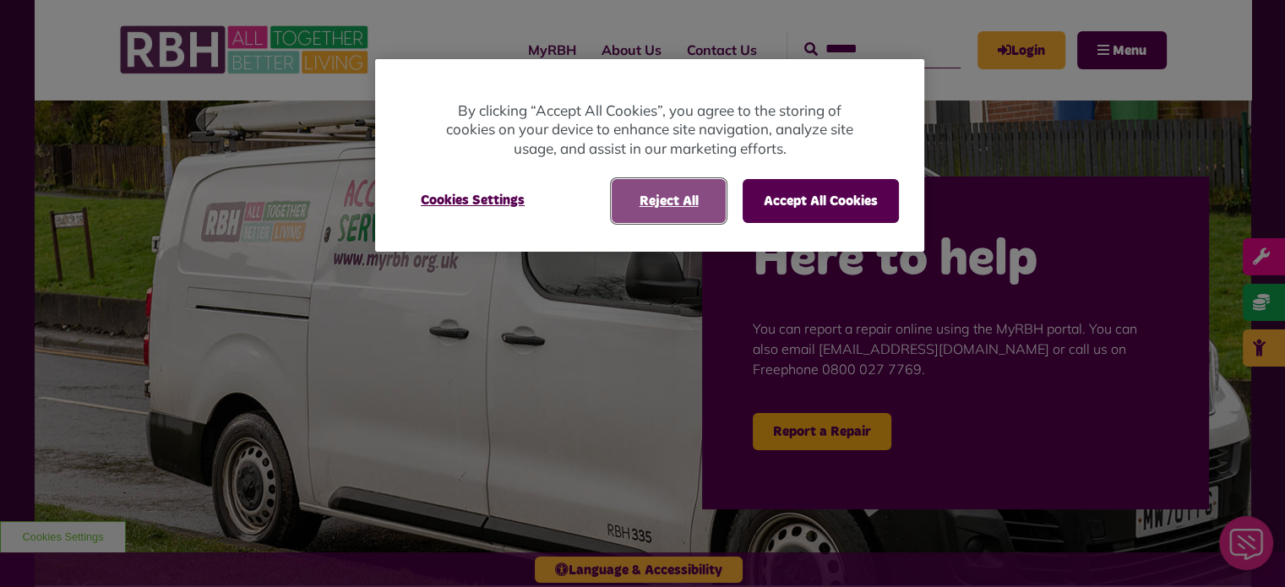
click at [669, 213] on button "Reject All" at bounding box center [669, 201] width 114 height 44
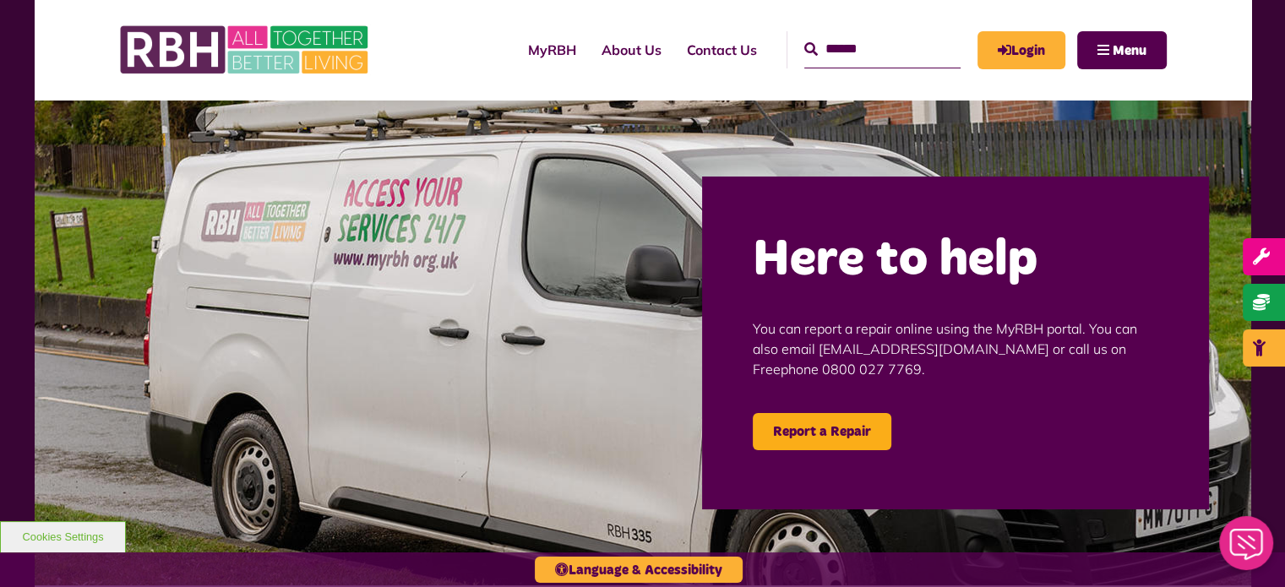
click at [855, 41] on input "Search" at bounding box center [882, 49] width 156 height 36
click at [1021, 41] on link "Login" at bounding box center [1021, 50] width 88 height 38
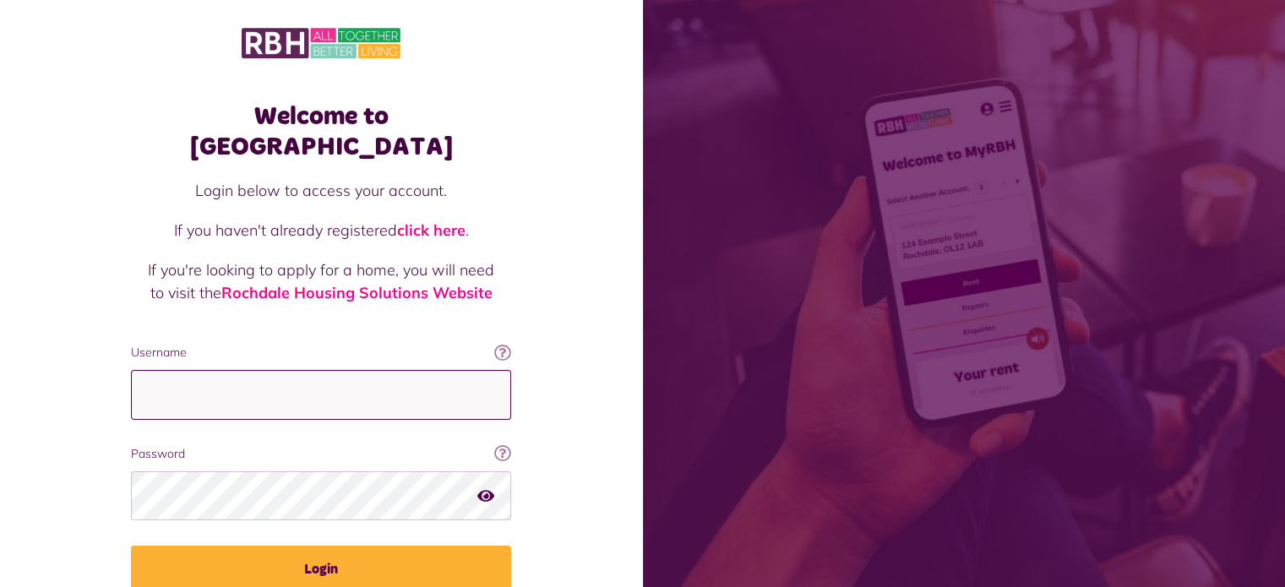
click at [250, 370] on input "Username" at bounding box center [321, 395] width 380 height 50
type input "**********"
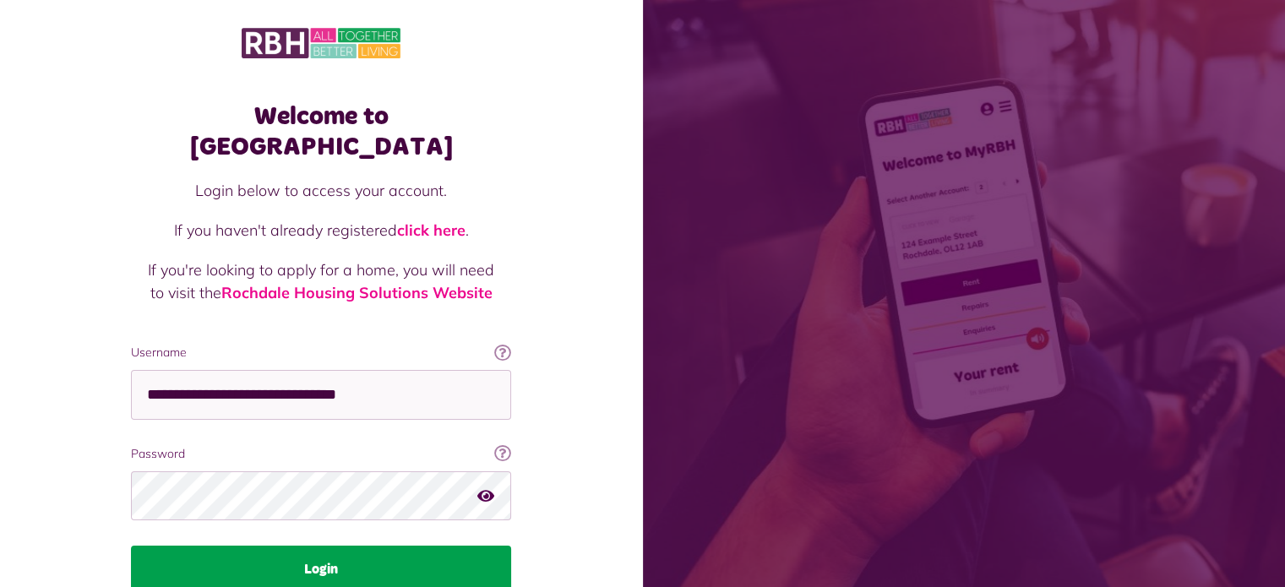
click at [335, 546] on button "Login" at bounding box center [321, 569] width 380 height 47
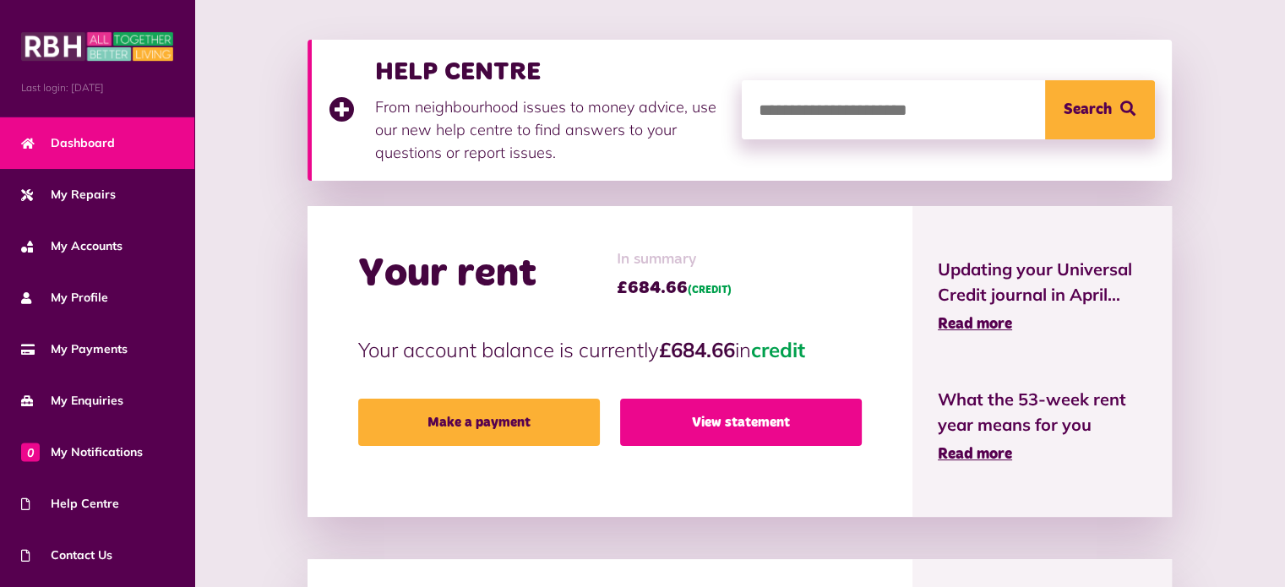
scroll to position [218, 0]
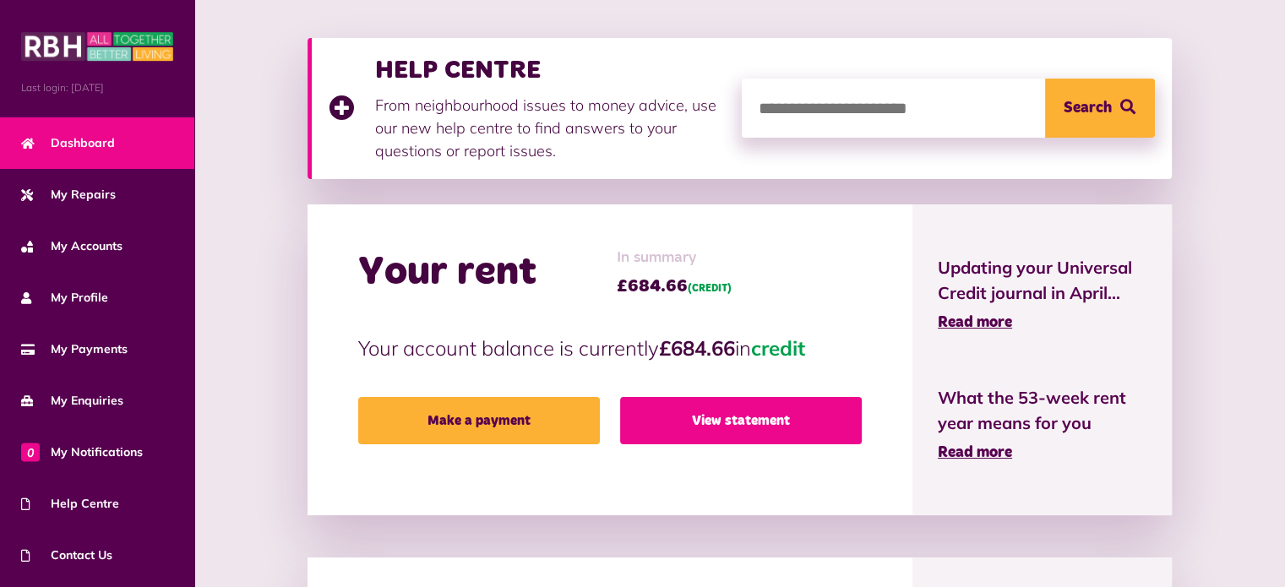
click at [720, 419] on link "View statement" at bounding box center [741, 420] width 242 height 47
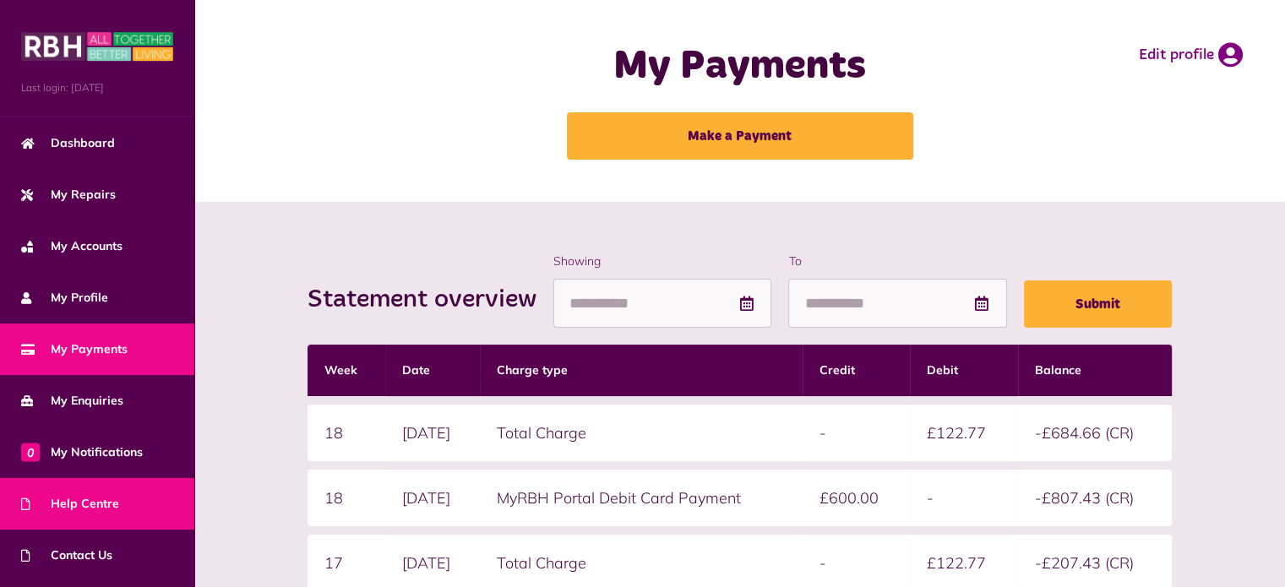
scroll to position [95, 0]
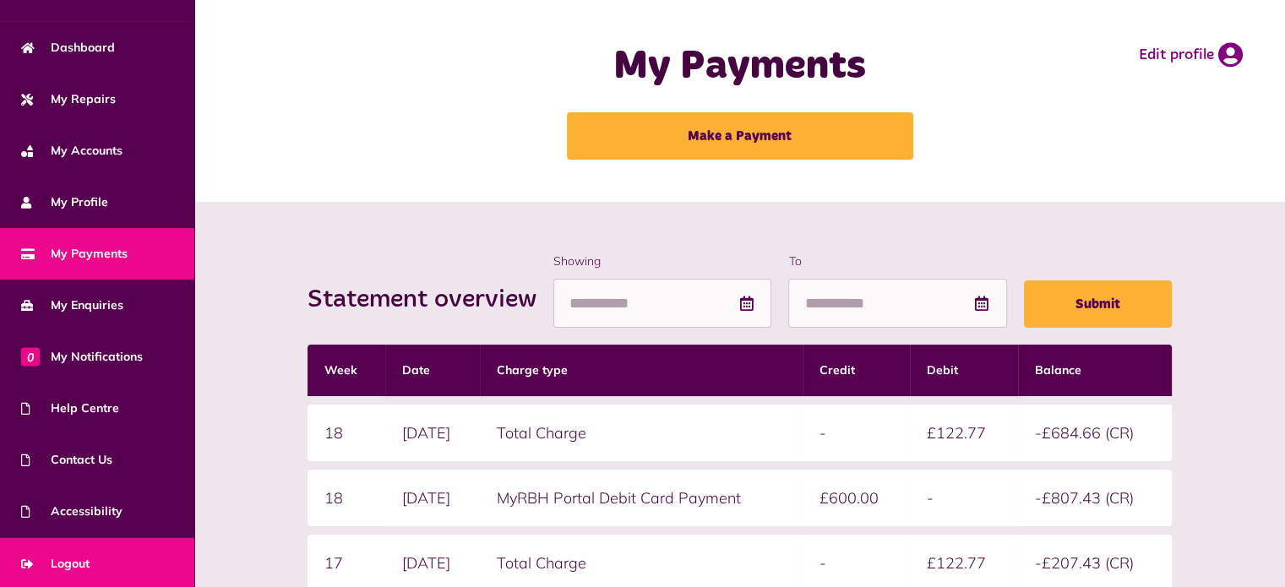
click at [81, 559] on span "Logout" at bounding box center [55, 564] width 68 height 18
